Goal: Task Accomplishment & Management: Use online tool/utility

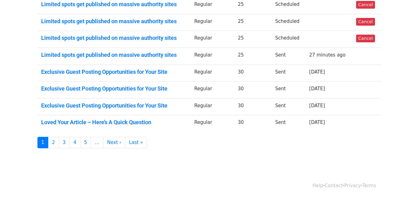
scroll to position [9, 0]
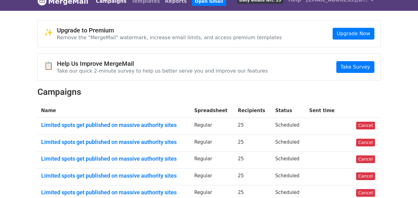
click at [163, 4] on link "Reports" at bounding box center [176, 1] width 27 height 12
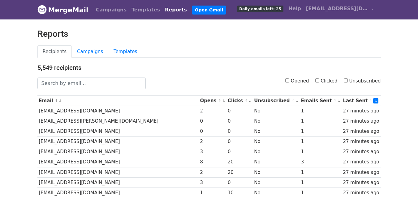
click at [319, 82] on input "Clicked" at bounding box center [317, 81] width 4 height 4
checkbox input "true"
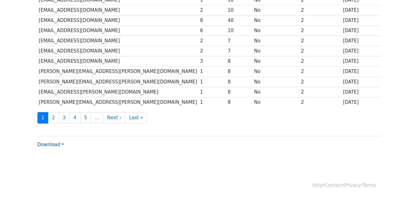
click at [54, 146] on link "Download" at bounding box center [50, 145] width 27 height 6
click at [59, 154] on link "CSV" at bounding box center [62, 157] width 49 height 10
